Goal: Task Accomplishment & Management: Use online tool/utility

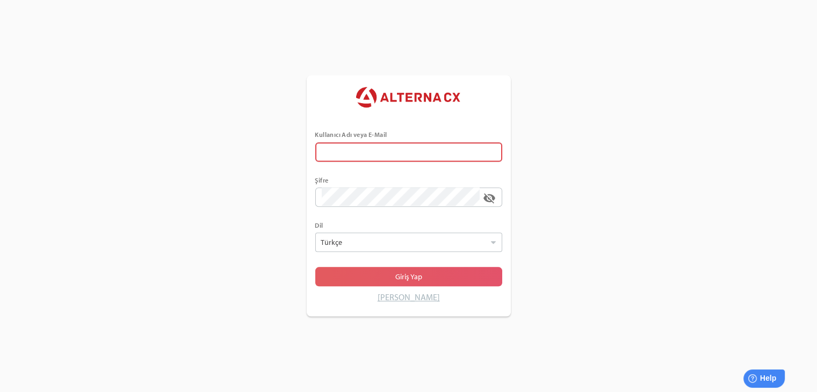
type input "******"
click at [385, 281] on span "Giriş Yap" at bounding box center [409, 277] width 170 height 15
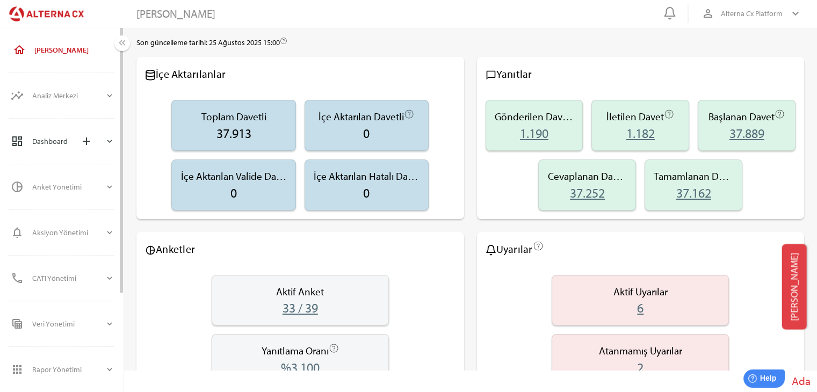
click at [72, 156] on div "dashboard Dashboard add expand_more" at bounding box center [62, 141] width 121 height 34
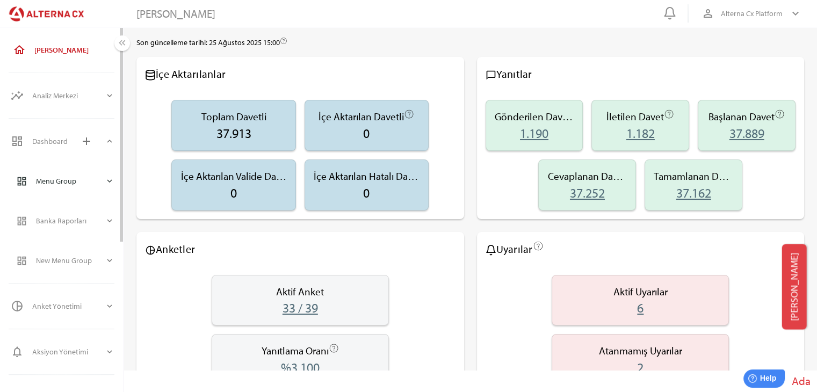
click at [72, 182] on div "Menu Group" at bounding box center [70, 181] width 69 height 26
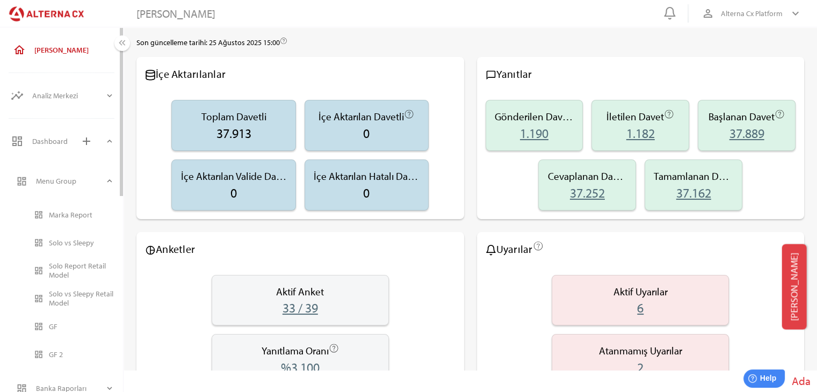
click at [49, 228] on span "drag_indicator dashboard Marka Report drag_indicator dashboard Solo vs Sleepy d…" at bounding box center [66, 285] width 116 height 162
click at [64, 248] on div "Solo vs Sleepy" at bounding box center [82, 242] width 66 height 17
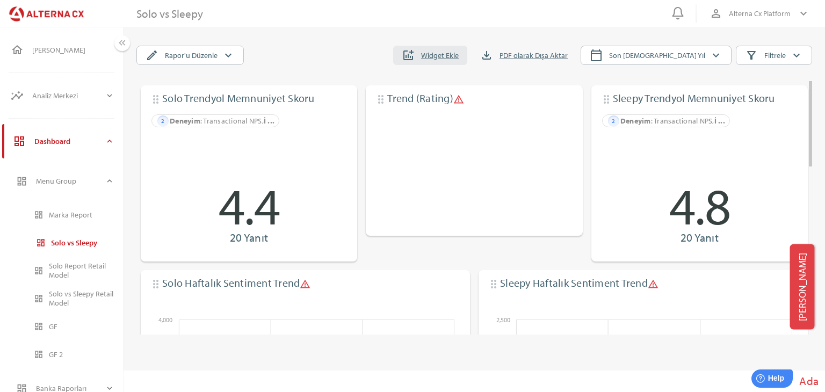
click at [459, 62] on span "addchart Widget Ekle" at bounding box center [430, 55] width 57 height 15
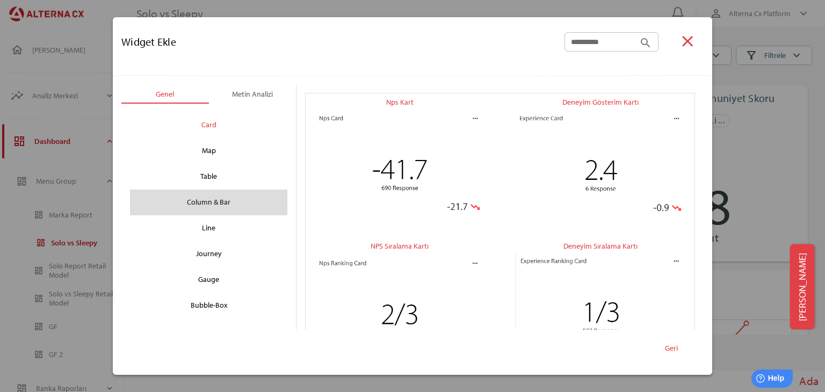
click at [207, 203] on div "Column & Bar" at bounding box center [209, 202] width 140 height 17
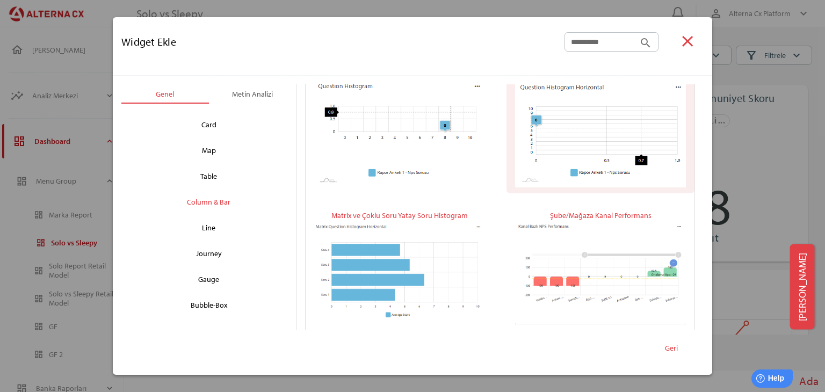
scroll to position [206, 0]
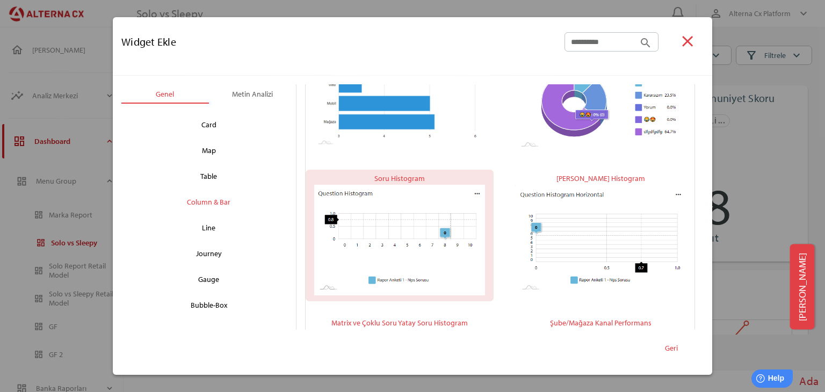
click at [400, 175] on div "Soru Histogram" at bounding box center [400, 178] width 51 height 13
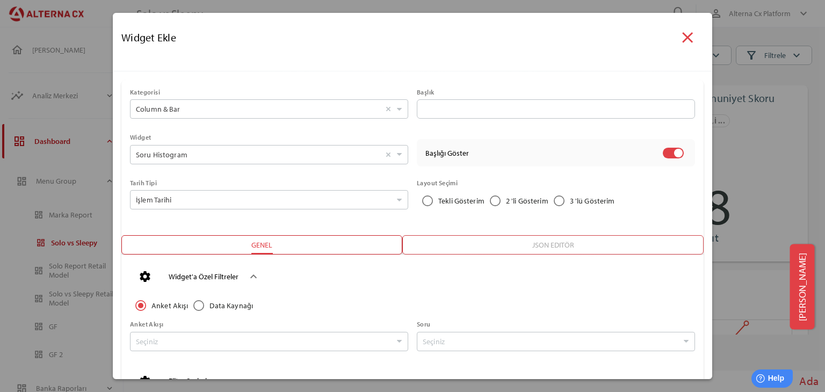
scroll to position [0, 0]
click at [297, 162] on input "Soru Histogram Seçiniz" at bounding box center [258, 155] width 245 height 18
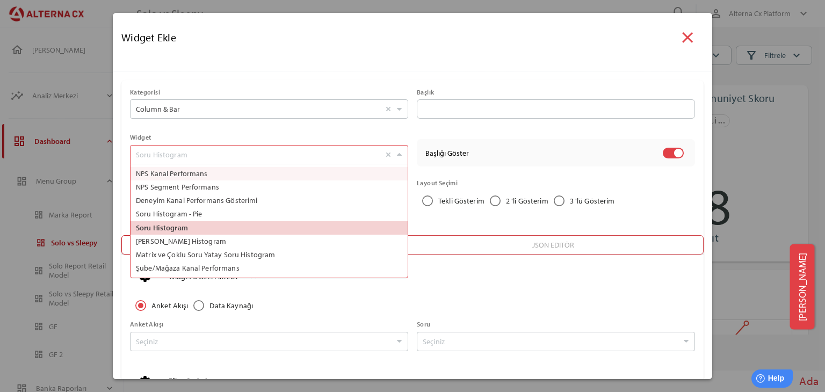
scroll to position [113, 273]
click at [298, 162] on input "Soru Histogram Seçiniz NPS Kanal Performans NPS Segment Performans Deneyim Kana…" at bounding box center [258, 155] width 245 height 18
click at [529, 291] on div "Anket Akışı Data Kaynağı Anket Akışı Seçiniz [PERSON_NAME]" at bounding box center [408, 324] width 574 height 87
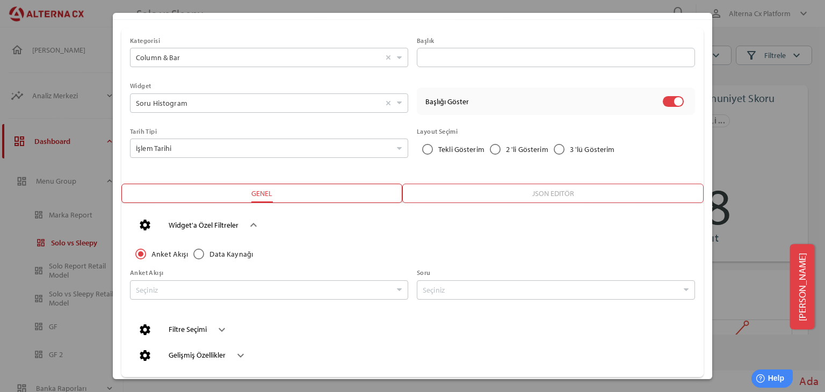
scroll to position [95, 0]
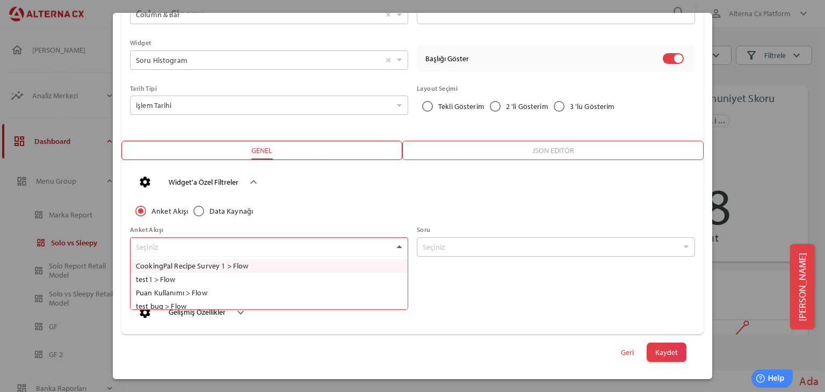
click at [398, 249] on div at bounding box center [399, 247] width 11 height 18
click at [415, 200] on div "Anket Akışı Data Kaynağı Anket Akışı Seçiniz CookingPal Recipe Survey 1 > Flow …" at bounding box center [408, 229] width 574 height 87
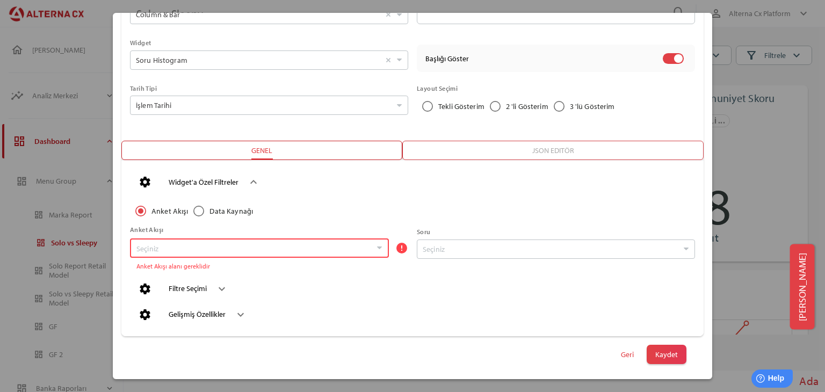
click at [415, 200] on div "Anket Akışı Data Kaynağı Anket Akışı Seçiniz error Anket Akışı alanı gereklidir…" at bounding box center [408, 230] width 574 height 89
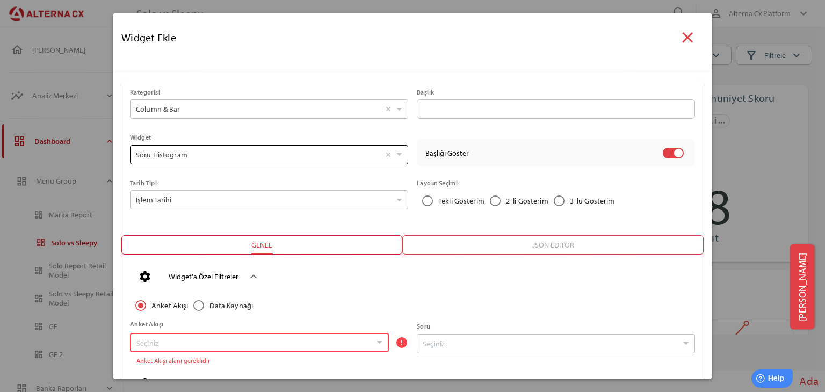
click at [320, 146] on input "Soru Histogram Seçiniz" at bounding box center [258, 155] width 245 height 18
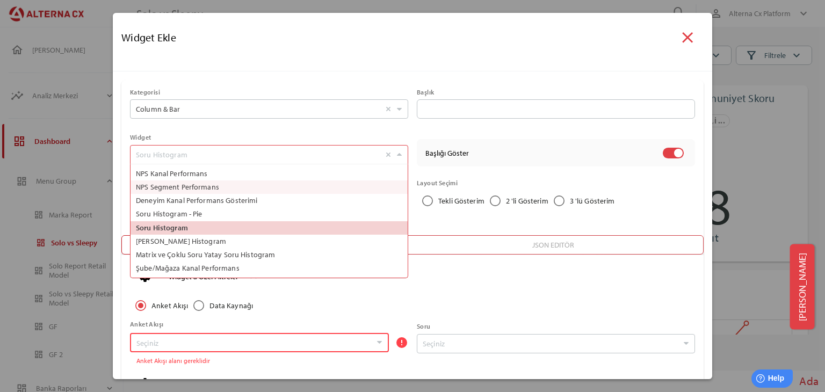
scroll to position [113, 273]
click at [357, 79] on div "Genel Metin Analizi chevron_left chevron_right Card Map Table Column & Bar Line…" at bounding box center [413, 273] width 600 height 405
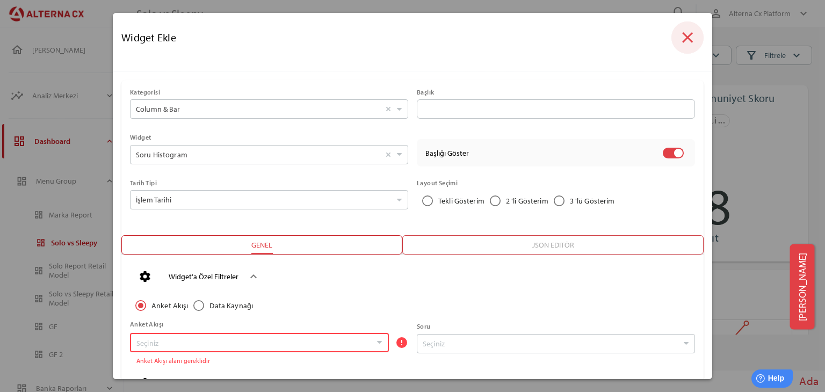
click at [688, 36] on icon "close" at bounding box center [688, 37] width 18 height 18
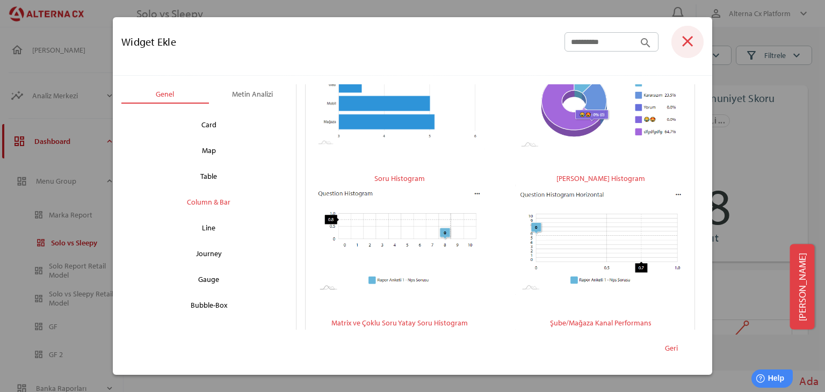
scroll to position [207, 0]
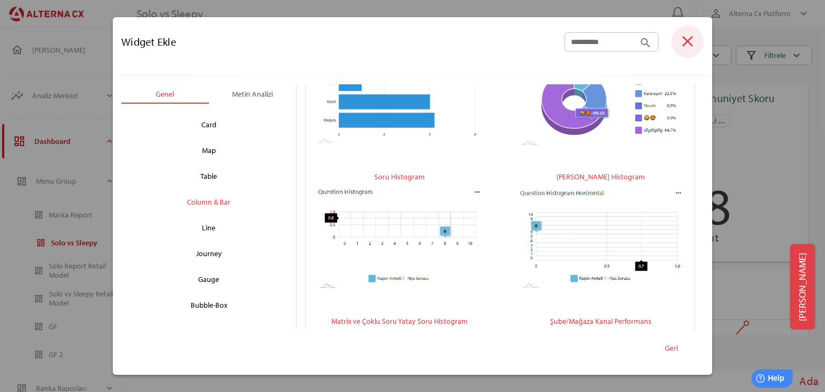
click at [698, 48] on span "close" at bounding box center [688, 42] width 32 height 32
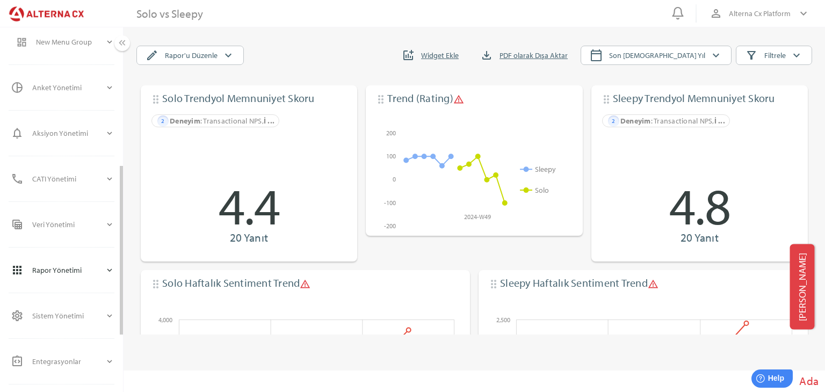
scroll to position [424, 0]
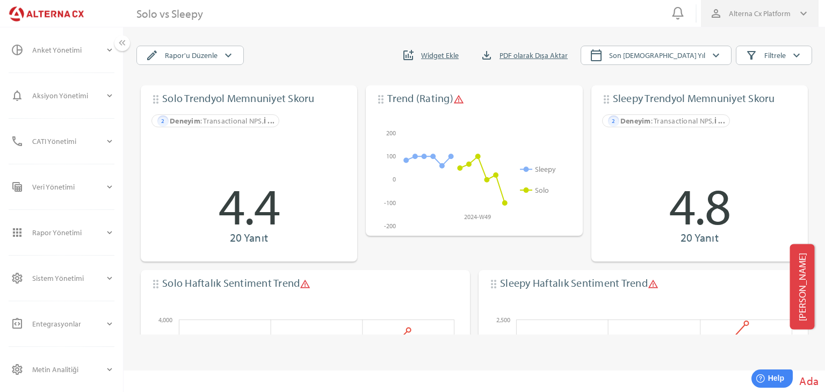
click at [777, 11] on span "Alterna Cx Platform" at bounding box center [760, 13] width 62 height 13
click at [782, 3] on span "person_outline Alterna Cx Platform expand_more" at bounding box center [760, 13] width 100 height 23
click at [748, 57] on icon "filter_alt" at bounding box center [751, 55] width 13 height 13
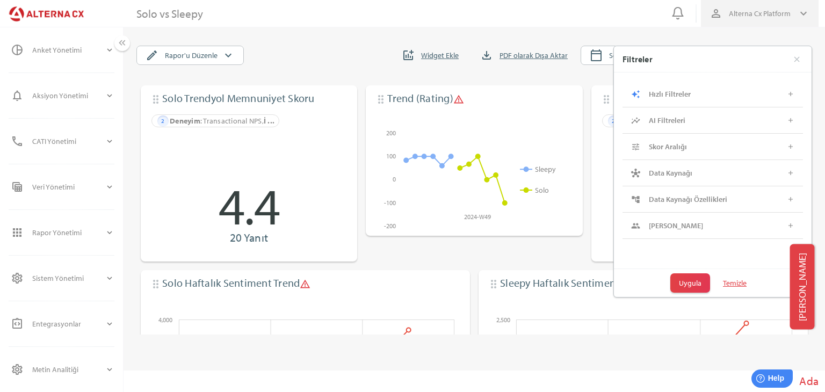
click at [759, 13] on span "Alterna Cx Platform" at bounding box center [760, 13] width 62 height 13
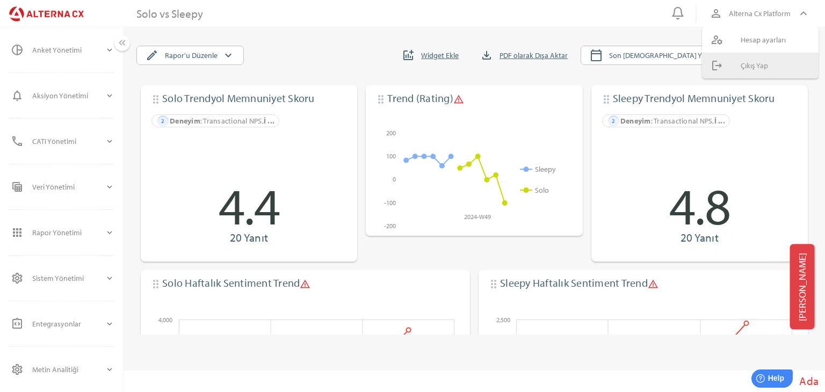
click at [741, 60] on div "Çıkış Yap" at bounding box center [775, 65] width 69 height 17
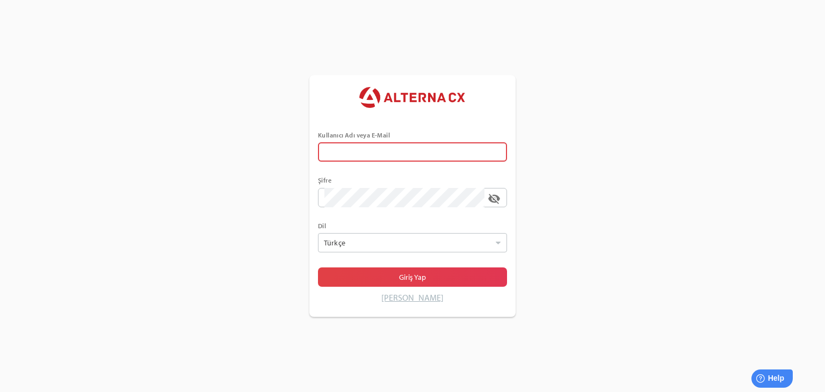
type input "******"
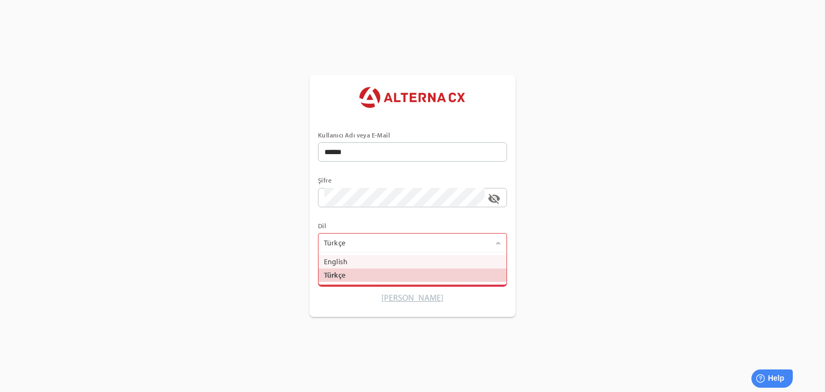
click at [376, 248] on div at bounding box center [406, 243] width 171 height 18
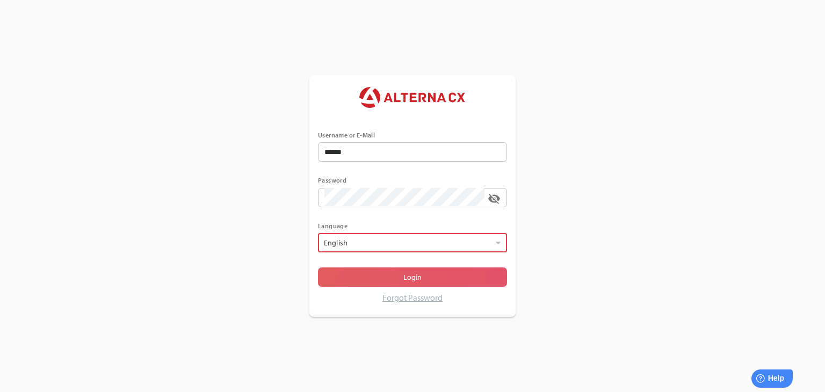
click at [357, 282] on span "Login" at bounding box center [413, 277] width 172 height 15
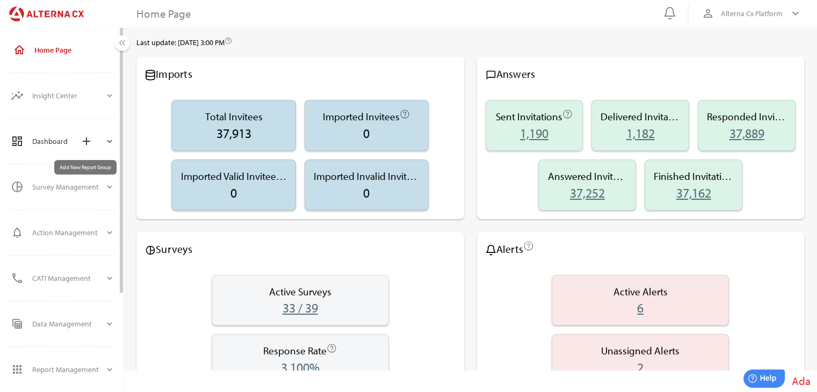
click at [93, 142] on span "add" at bounding box center [86, 141] width 23 height 23
click at [63, 146] on div "Dashboard add" at bounding box center [68, 141] width 73 height 26
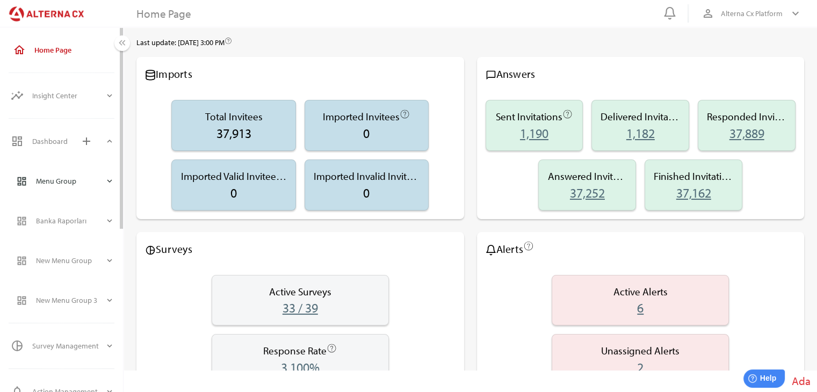
click at [58, 182] on div "Menu Group" at bounding box center [70, 181] width 69 height 26
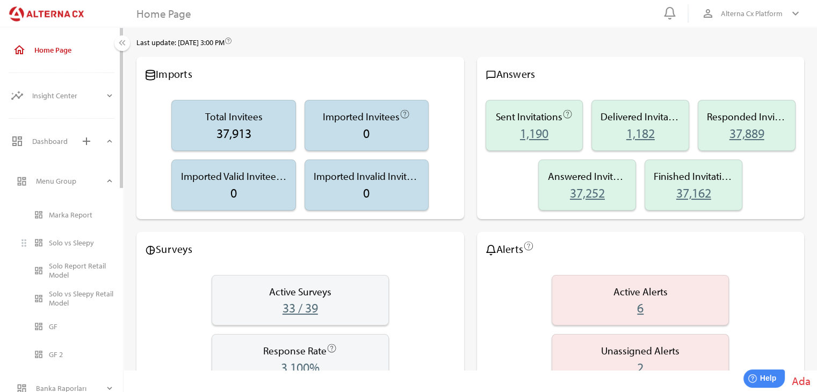
click at [71, 242] on div "Solo vs Sleepy" at bounding box center [82, 243] width 66 height 9
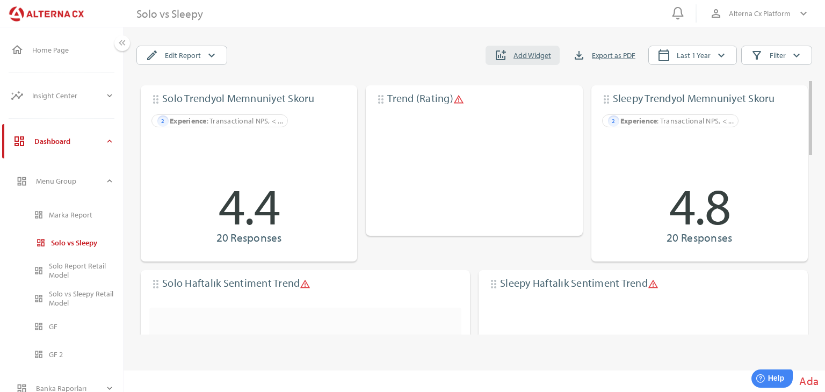
click at [524, 53] on span "Add Widget" at bounding box center [533, 55] width 38 height 13
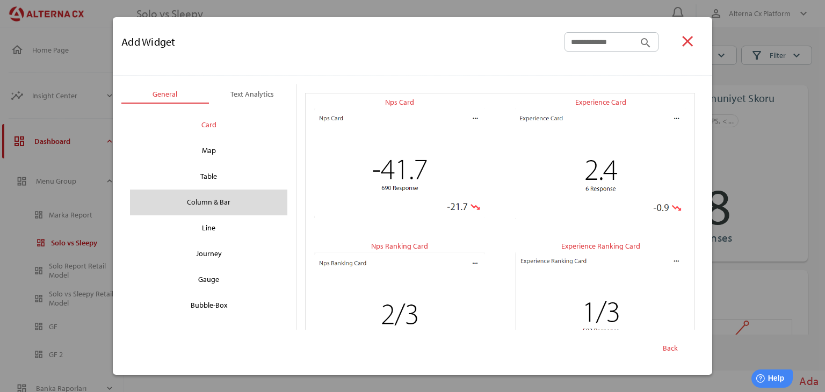
click at [207, 198] on div "Column & Bar" at bounding box center [209, 202] width 140 height 17
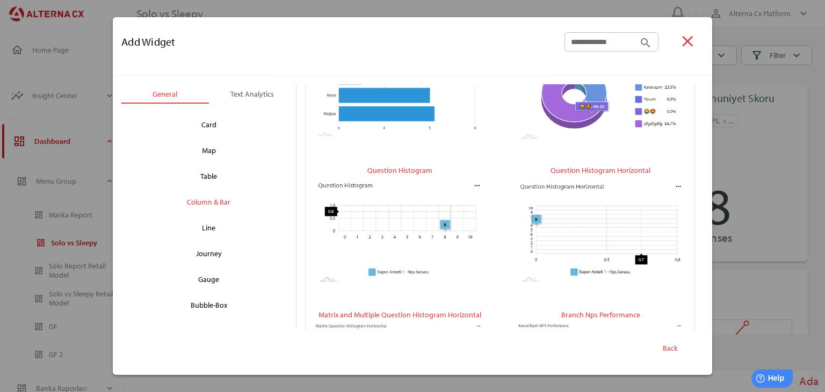
scroll to position [215, 0]
click at [683, 42] on icon "close" at bounding box center [688, 41] width 18 height 18
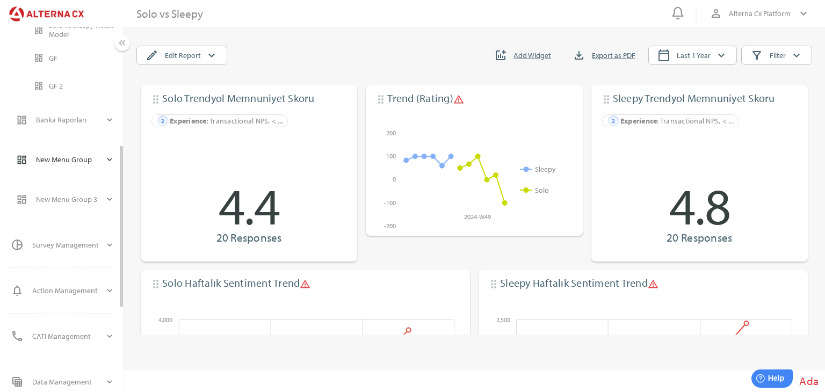
scroll to position [464, 0]
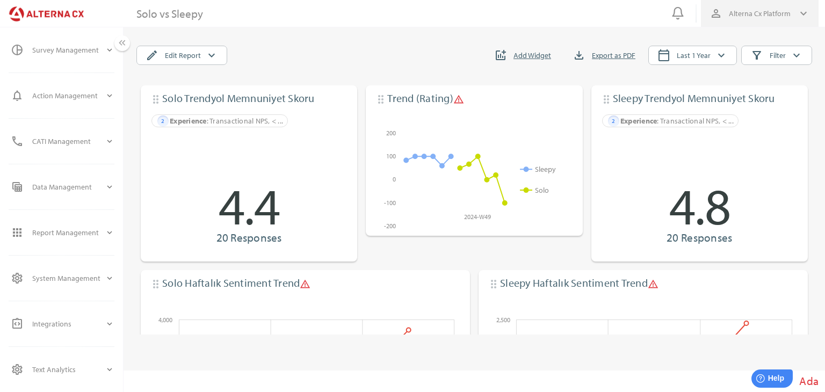
click at [780, 9] on span "Alterna Cx Platform" at bounding box center [760, 13] width 62 height 13
click at [755, 12] on span "Alterna Cx Platform" at bounding box center [760, 13] width 62 height 13
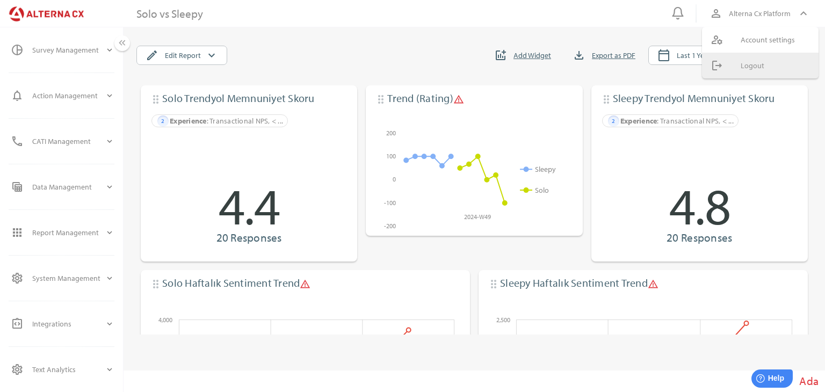
click at [746, 63] on div "Logout" at bounding box center [775, 65] width 69 height 9
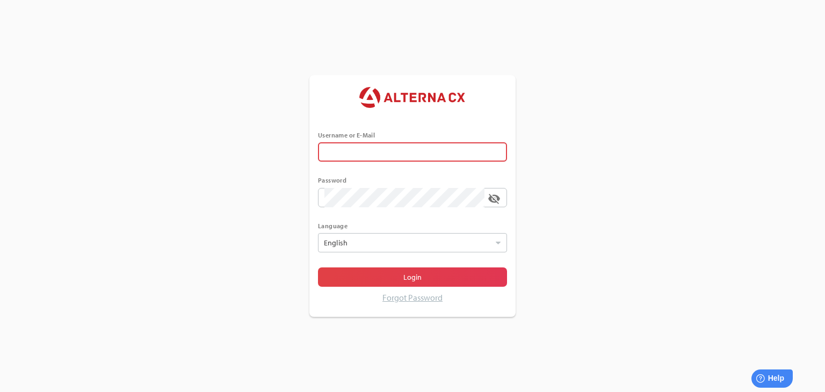
type input "******"
click at [377, 243] on div at bounding box center [406, 243] width 171 height 18
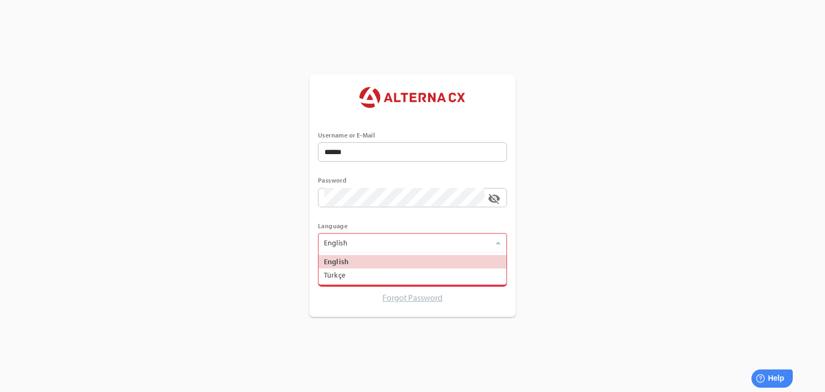
scroll to position [32, 188]
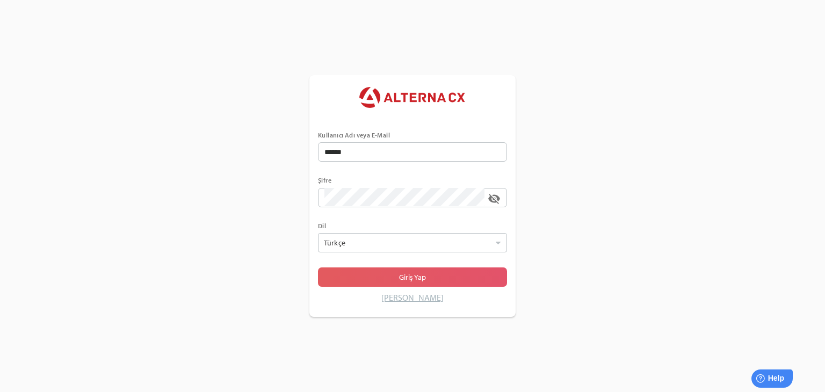
click at [384, 278] on span "Giriş Yap" at bounding box center [413, 277] width 172 height 15
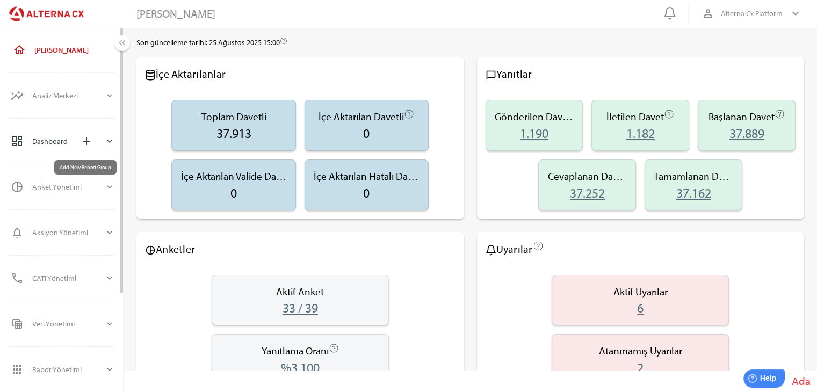
click at [94, 147] on span "add" at bounding box center [86, 141] width 23 height 23
click at [105, 141] on icon "expand_more" at bounding box center [110, 142] width 10 height 10
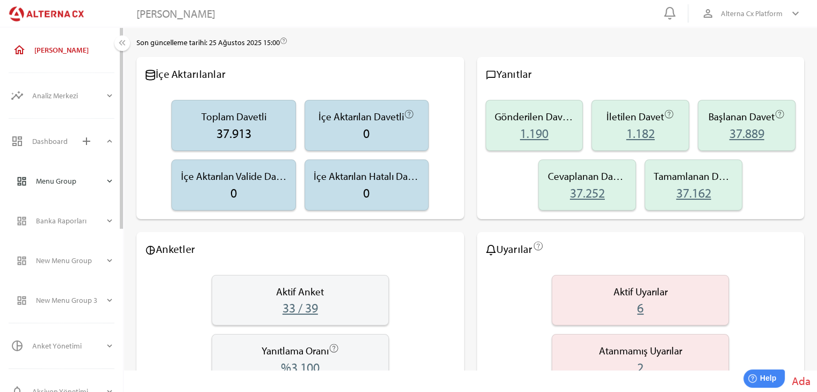
click at [52, 181] on div "Menu Group" at bounding box center [70, 181] width 69 height 26
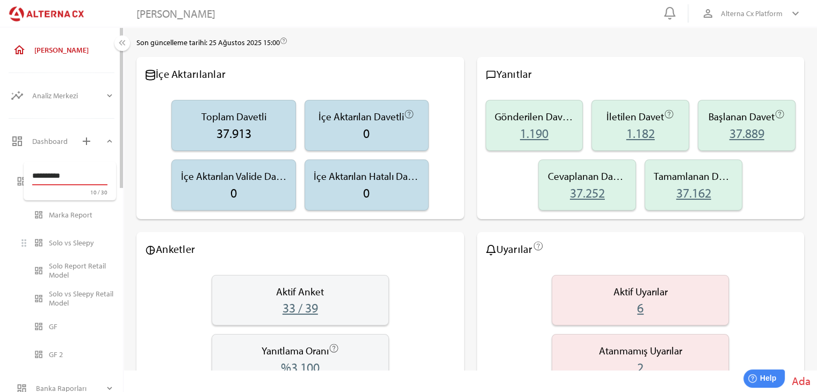
click at [67, 244] on div "Solo vs Sleepy" at bounding box center [82, 243] width 66 height 9
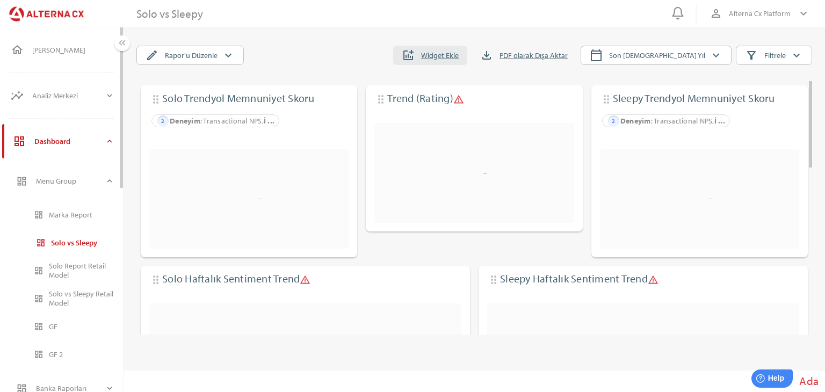
click at [468, 47] on span "addchart Widget Ekle" at bounding box center [430, 55] width 74 height 19
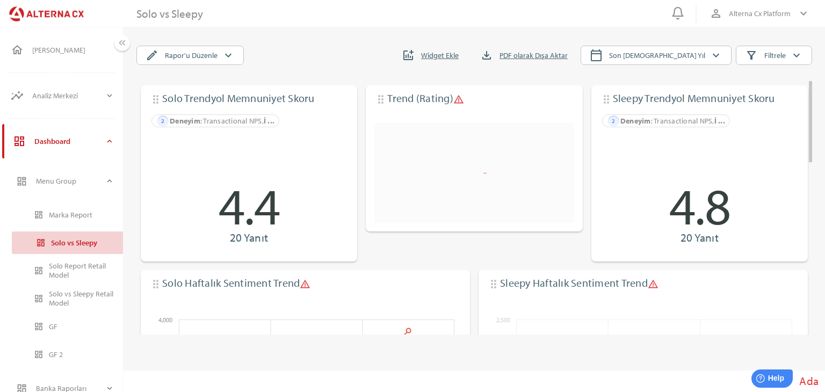
click at [501, 55] on div at bounding box center [412, 196] width 825 height 392
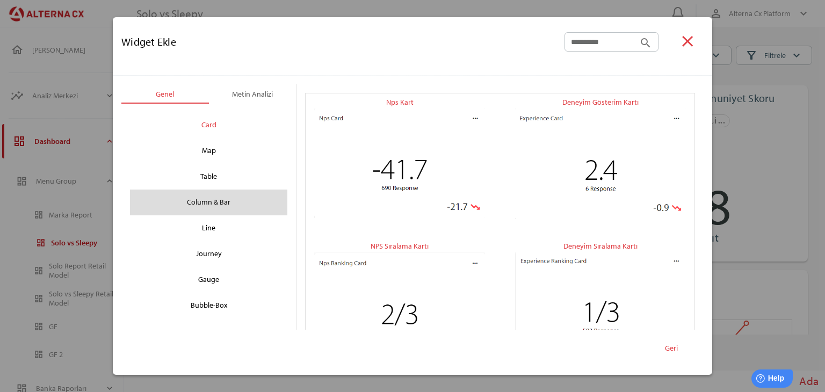
click at [212, 203] on div "Column & Bar" at bounding box center [209, 202] width 140 height 17
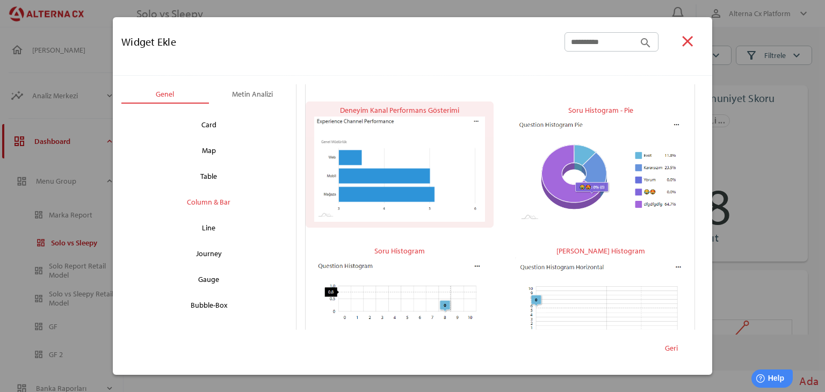
scroll to position [161, 0]
